Goal: Communication & Community: Participate in discussion

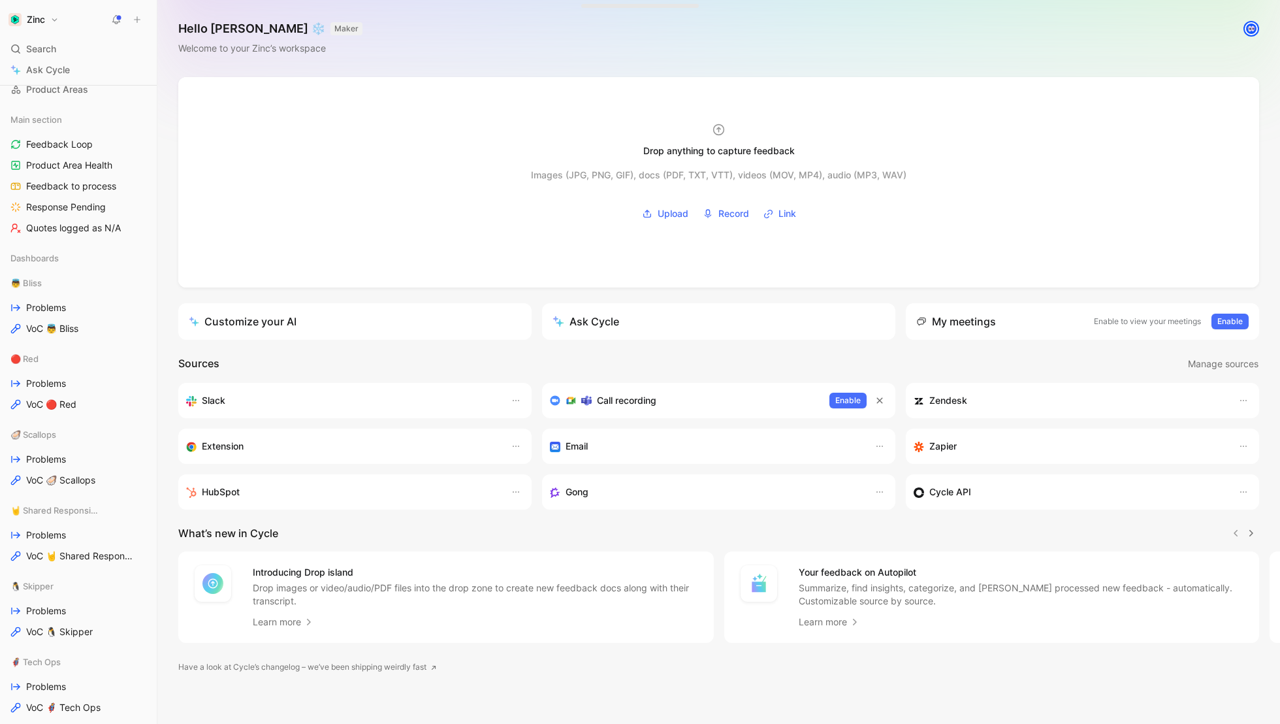
scroll to position [205, 0]
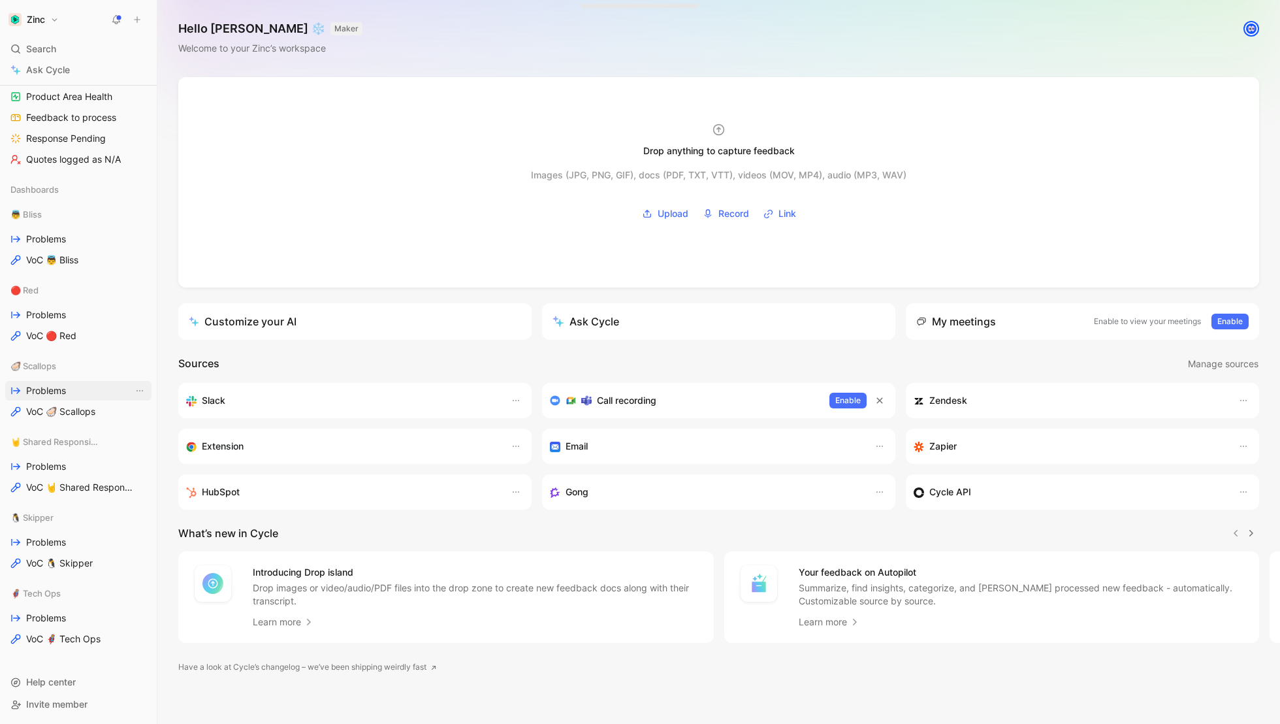
click at [49, 390] on span "Problems" at bounding box center [46, 390] width 40 height 13
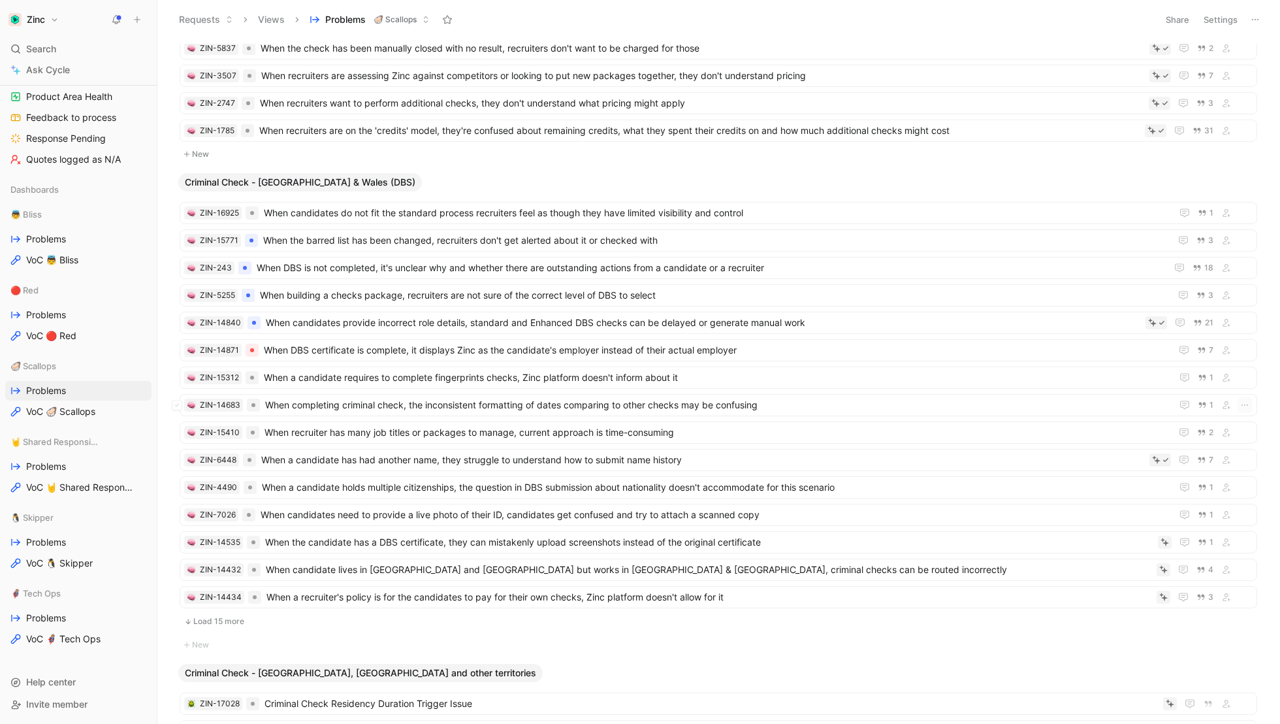
scroll to position [648, 0]
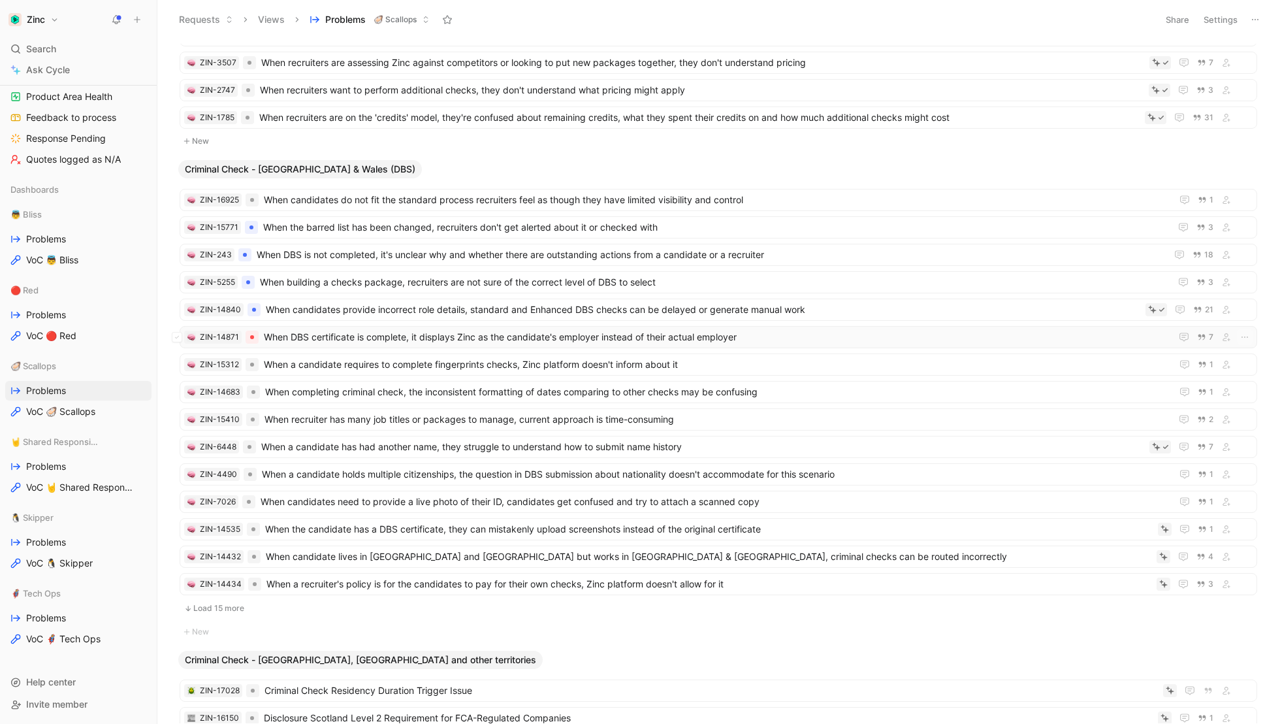
click at [363, 329] on span "When DBS certificate is complete, it displays Zinc as the candidate's employer …" at bounding box center [715, 337] width 902 height 16
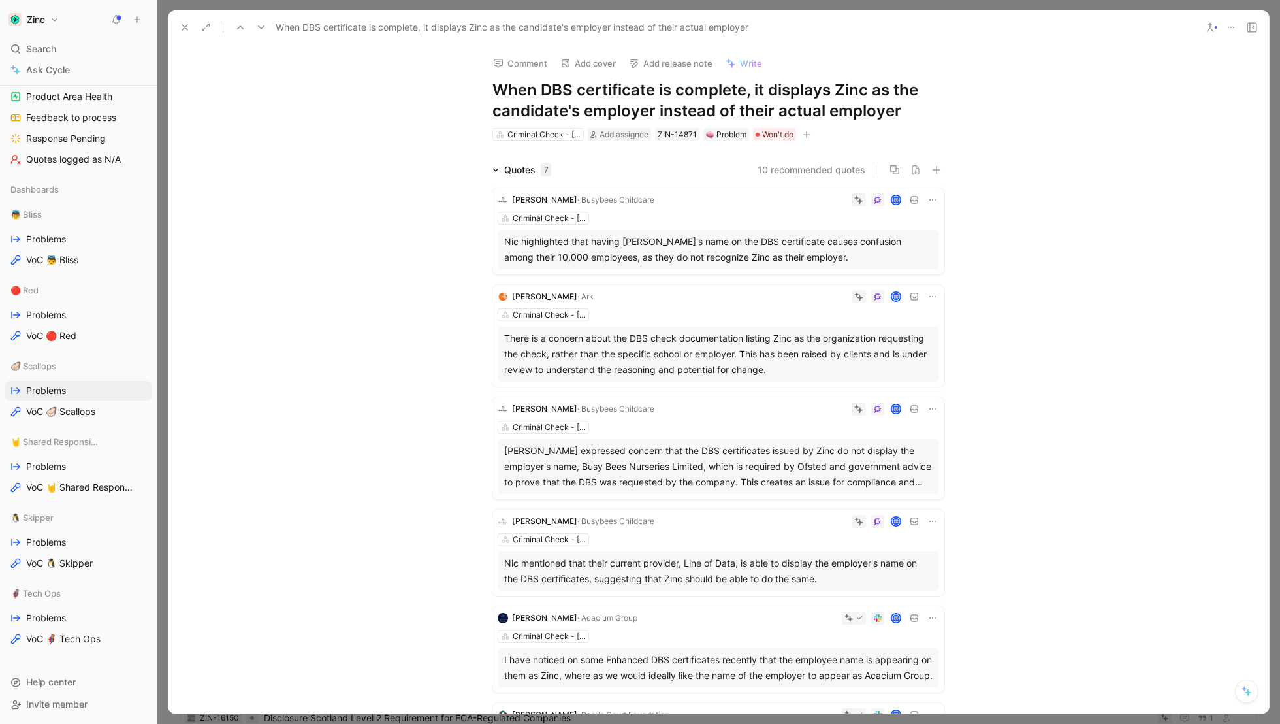
click at [522, 59] on button "Comment" at bounding box center [520, 63] width 66 height 18
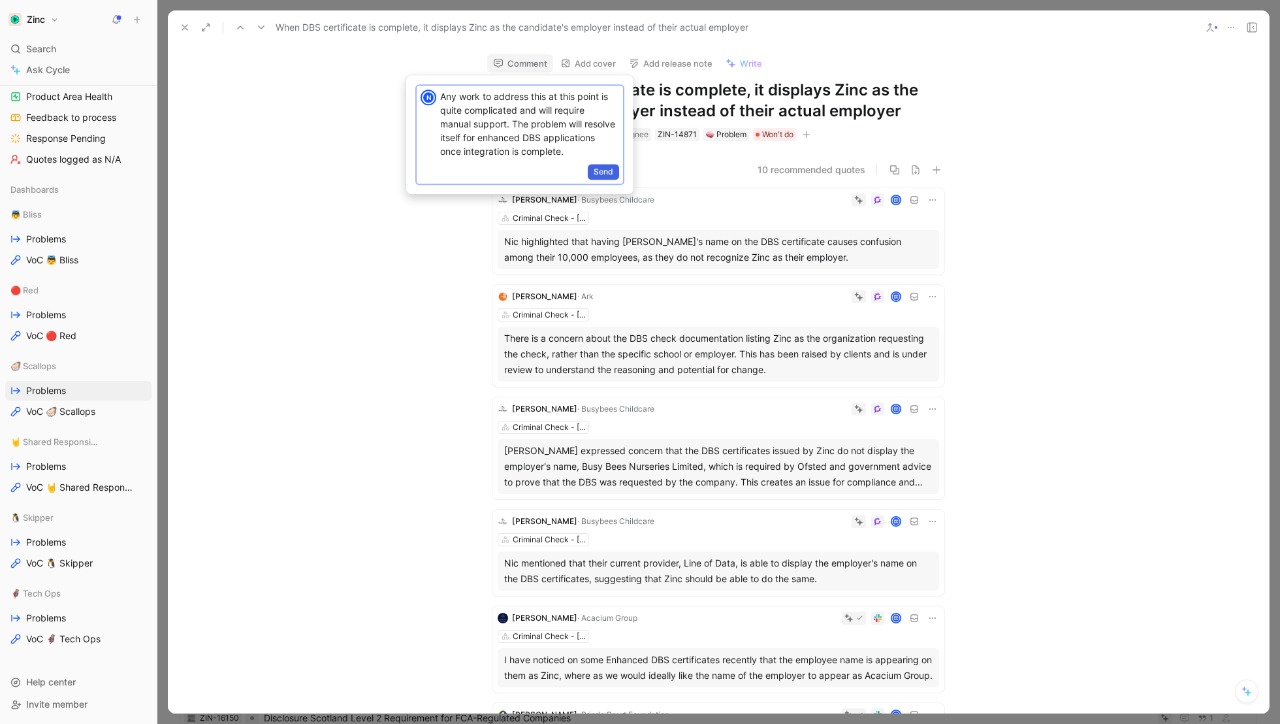
scroll to position [4, 0]
click at [609, 178] on span "Send" at bounding box center [604, 171] width 20 height 13
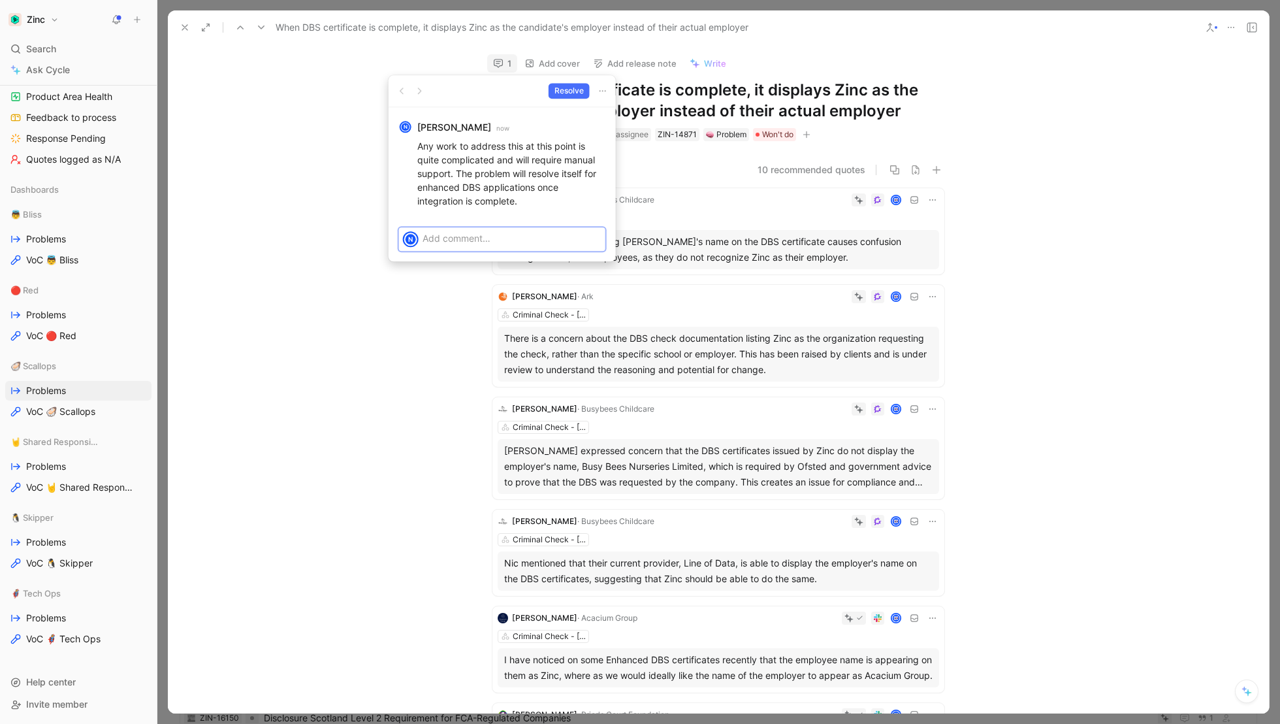
scroll to position [0, 0]
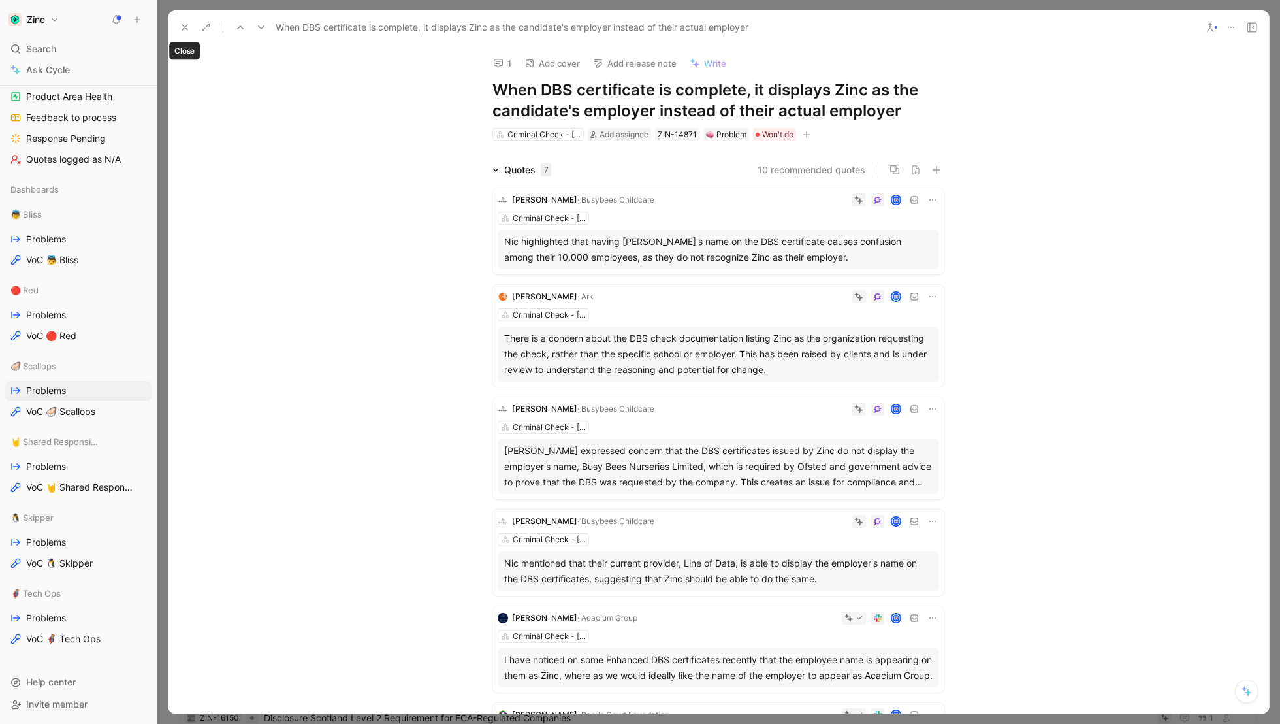
click at [185, 25] on icon at bounding box center [185, 27] width 10 height 10
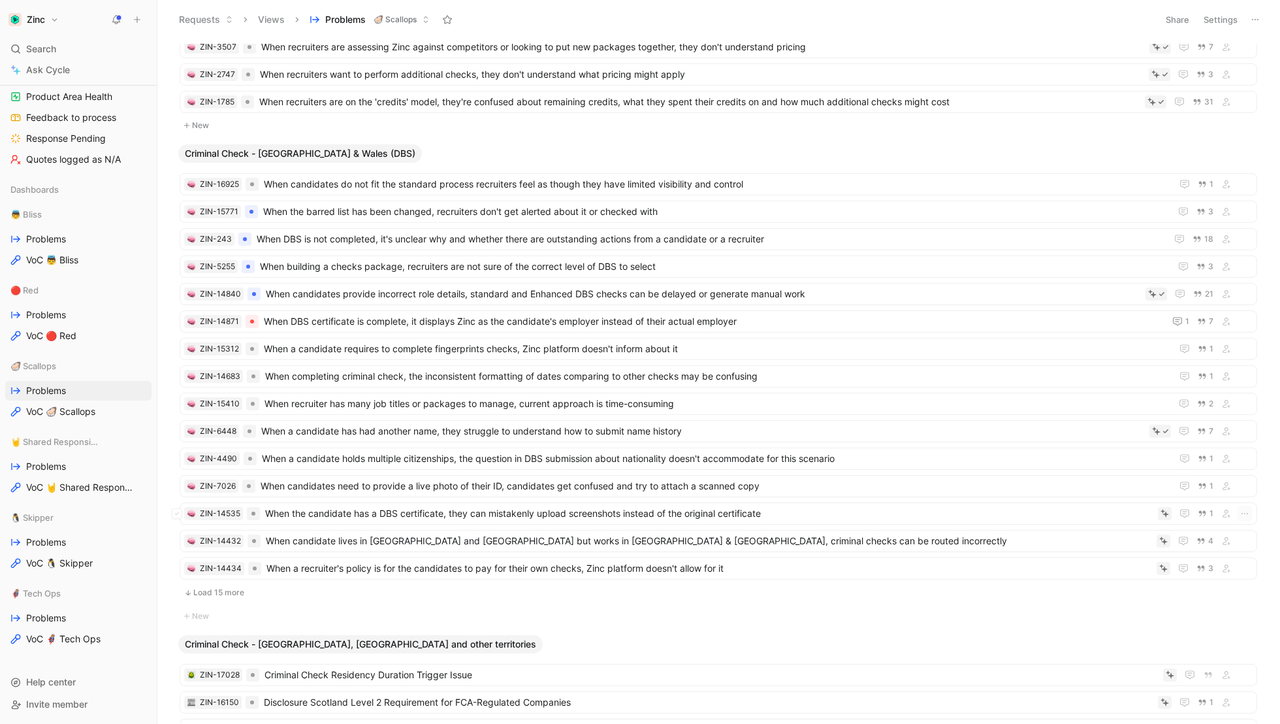
scroll to position [658, 0]
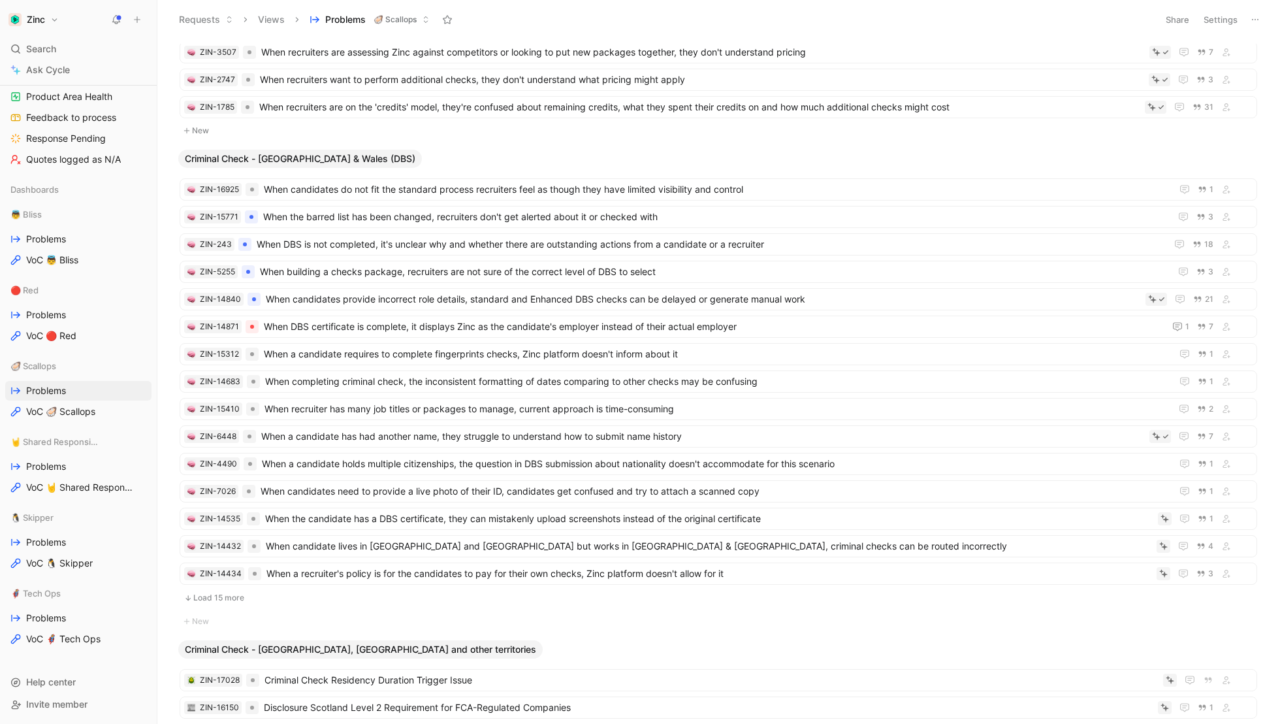
click at [214, 590] on button "Load 15 more" at bounding box center [719, 598] width 1078 height 16
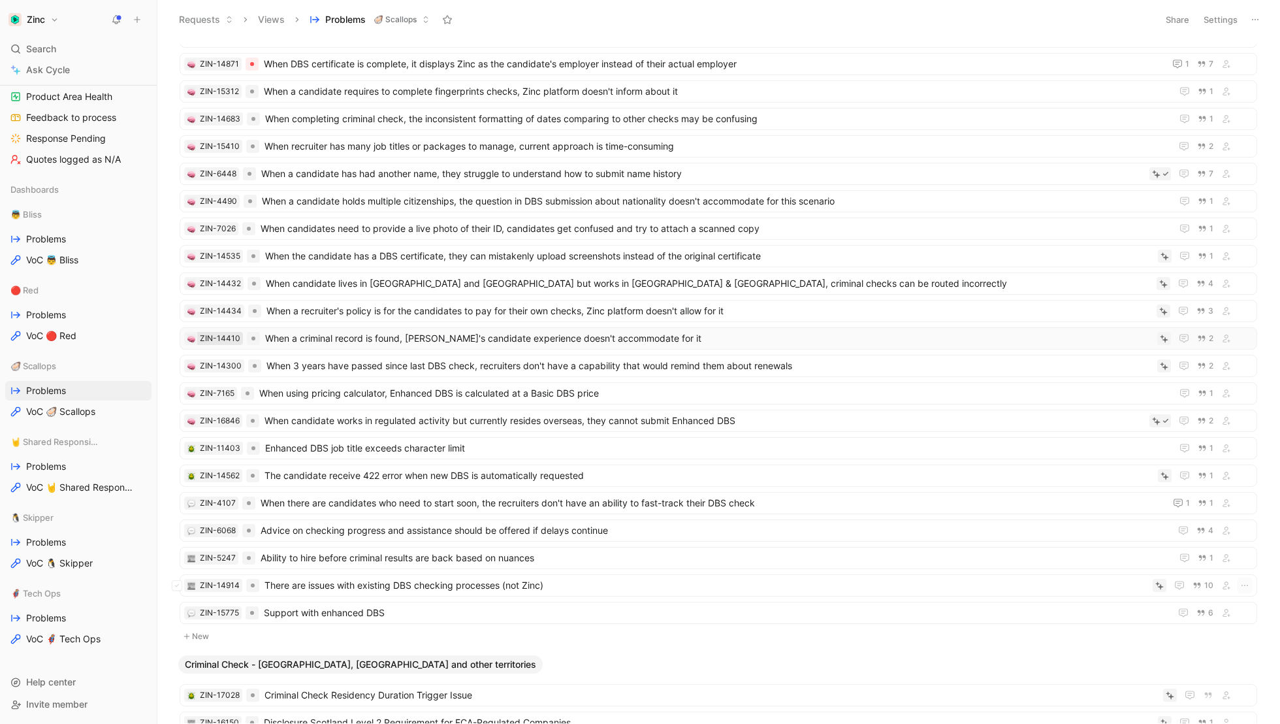
scroll to position [929, 0]
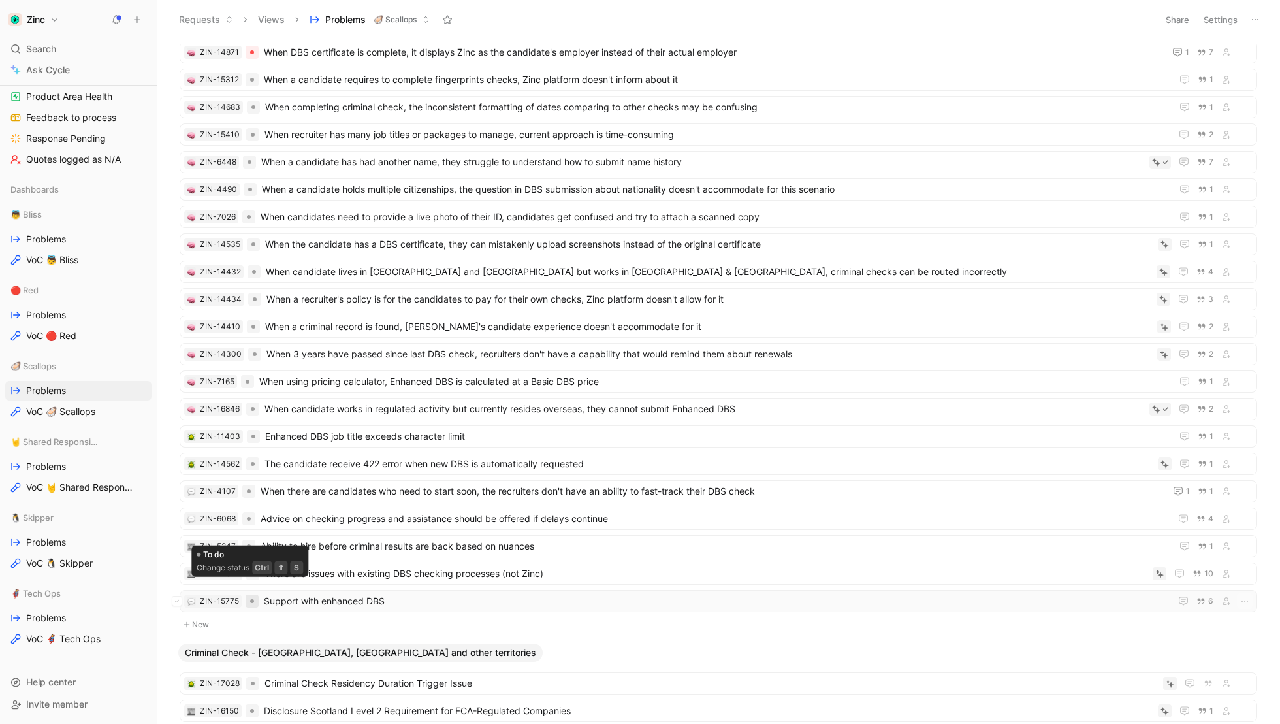
click at [252, 599] on div at bounding box center [252, 601] width 4 height 4
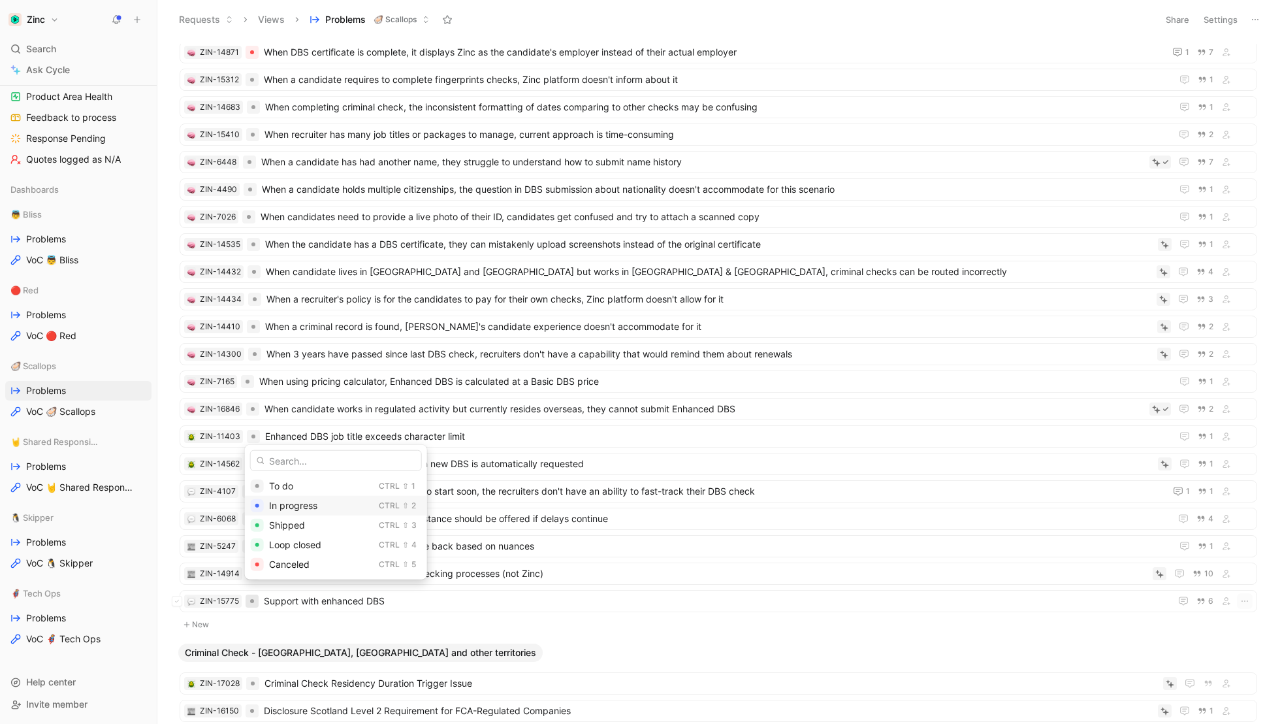
click at [288, 500] on span "In progress" at bounding box center [293, 505] width 48 height 11
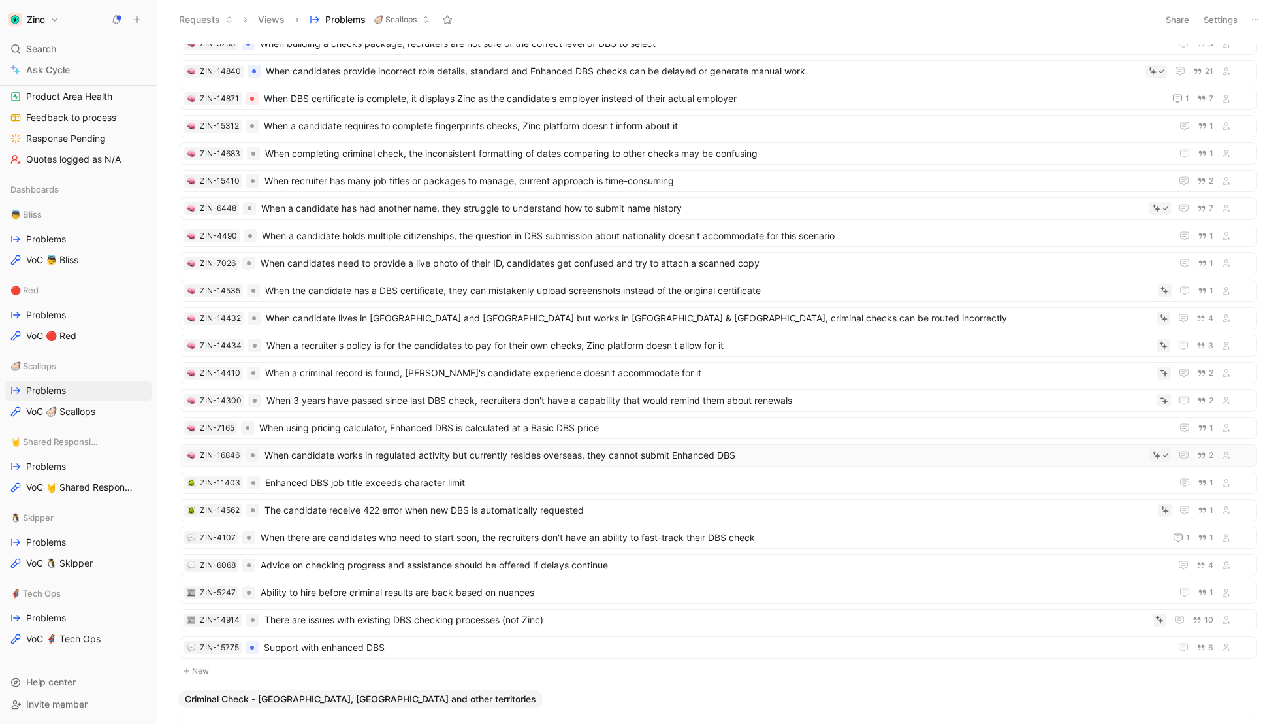
scroll to position [884, 0]
click at [251, 453] on div at bounding box center [253, 455] width 4 height 4
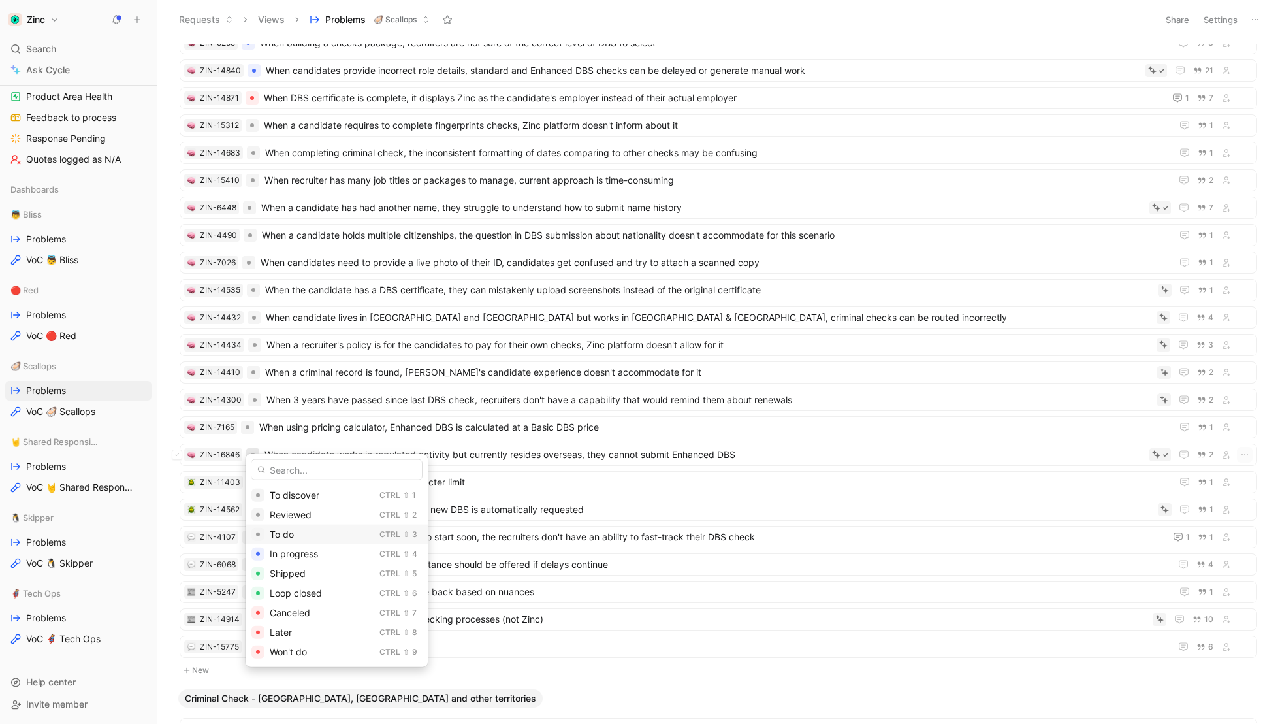
click at [291, 536] on span "To do" at bounding box center [282, 533] width 24 height 11
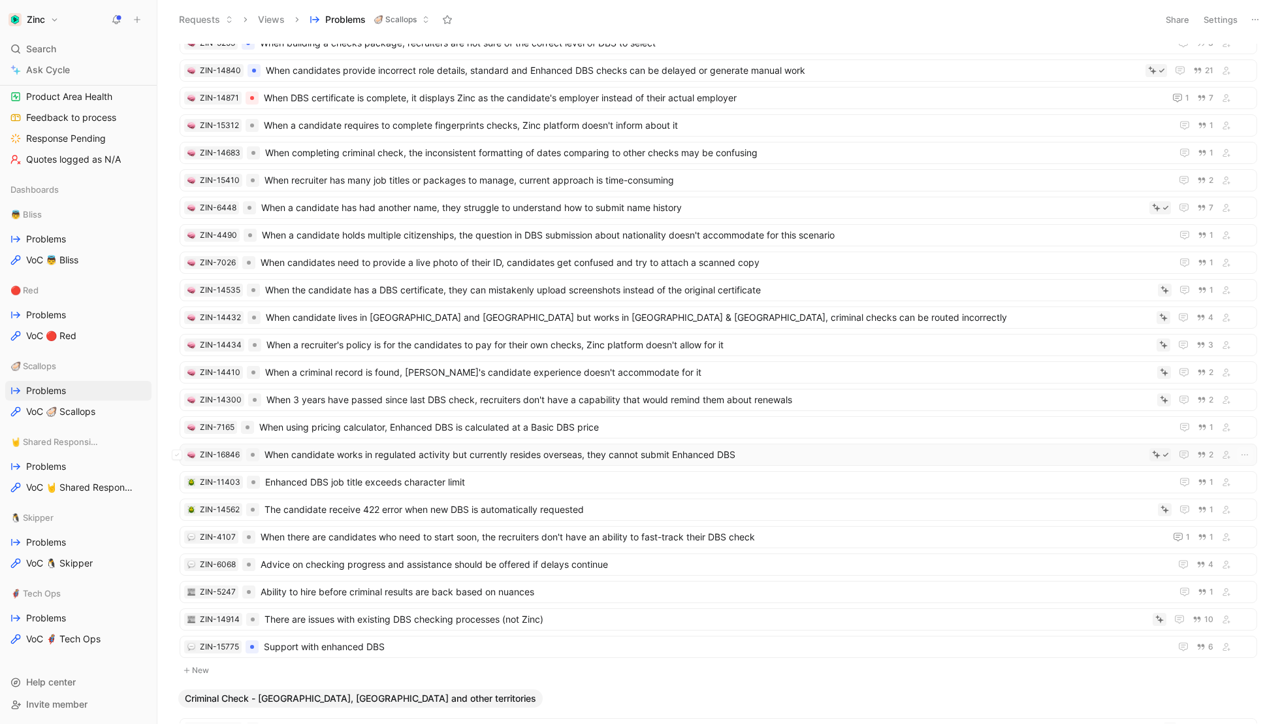
click at [344, 447] on span "When candidate works in regulated activity but currently resides overseas, they…" at bounding box center [705, 455] width 880 height 16
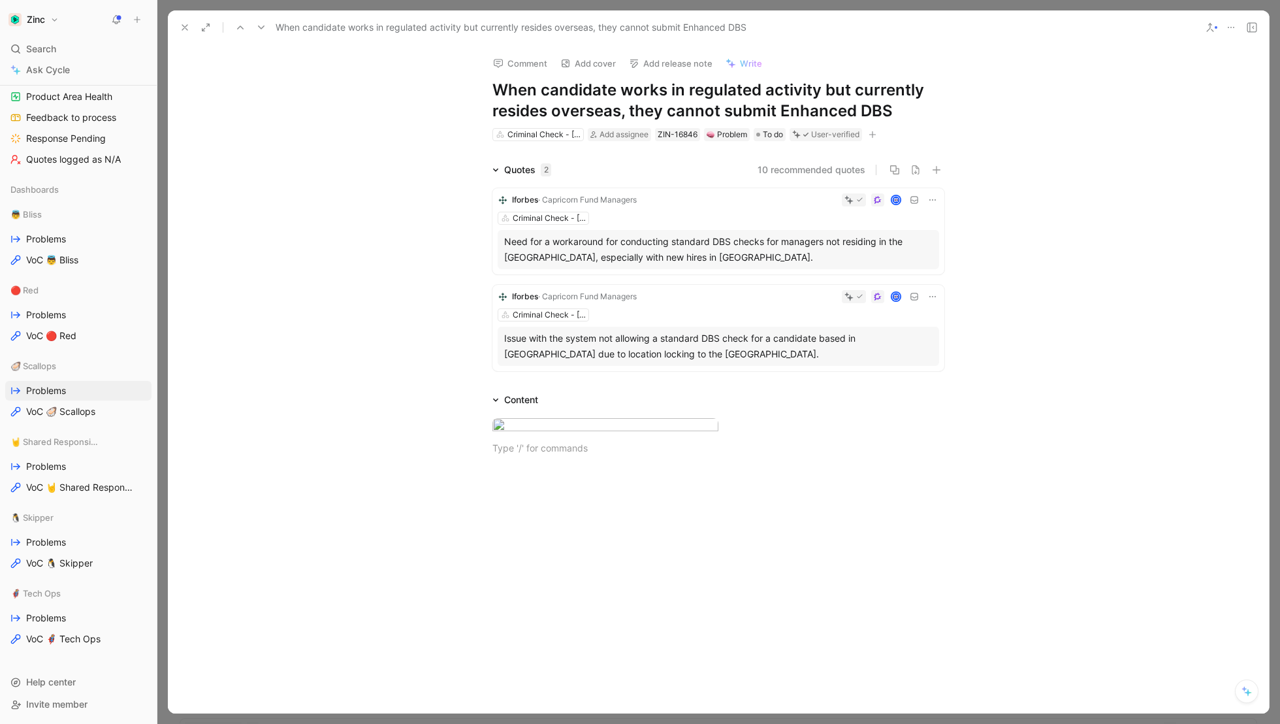
click at [223, 261] on div "Quotes 2 10 recommended quotes Iforbes · Capricorn Fund Managers Criminal Check…" at bounding box center [718, 269] width 1101 height 214
click at [178, 25] on button at bounding box center [185, 27] width 18 height 18
